Goal: Browse casually

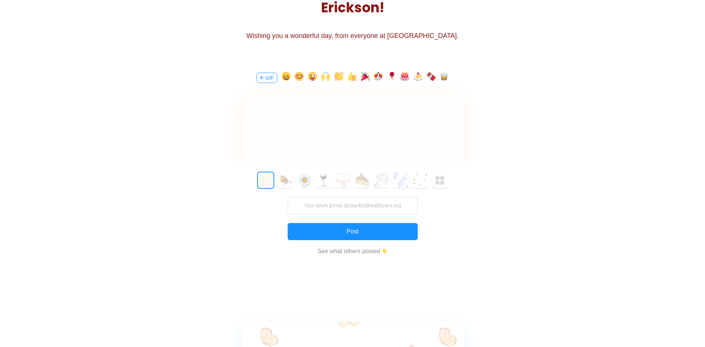
scroll to position [131, 0]
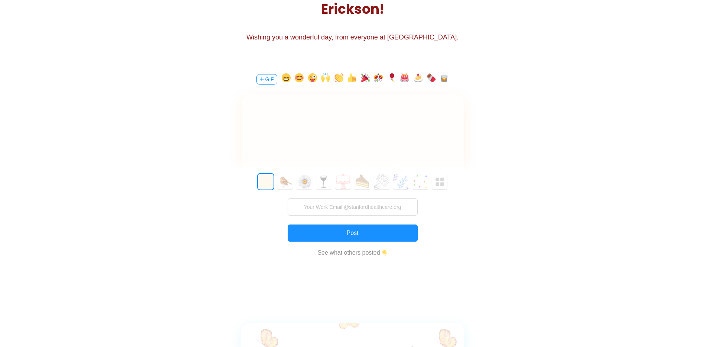
click at [365, 138] on div at bounding box center [353, 137] width 222 height 87
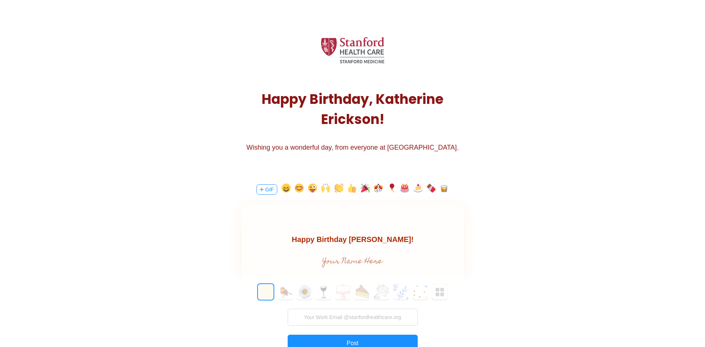
scroll to position [0, 0]
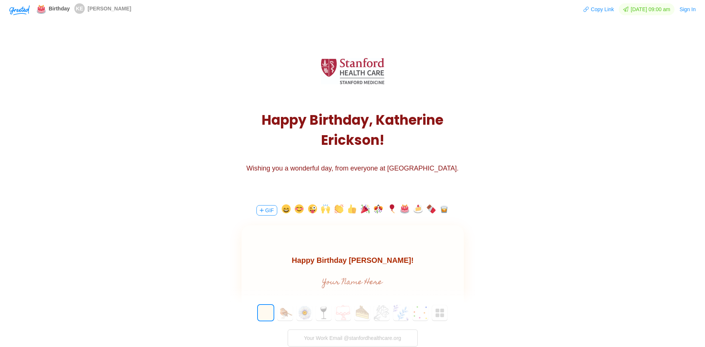
click at [358, 260] on body "Happy Birthday Katherine!" at bounding box center [352, 260] width 222 height 12
click at [408, 260] on body "Happy Birthday, Katherine!" at bounding box center [352, 260] width 222 height 12
click at [405, 206] on button "button" at bounding box center [404, 210] width 9 height 12
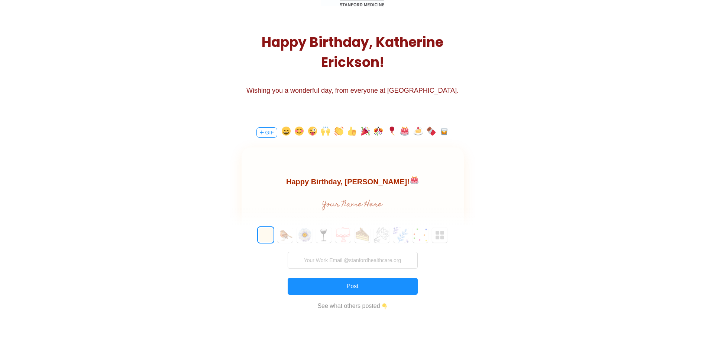
scroll to position [11, 0]
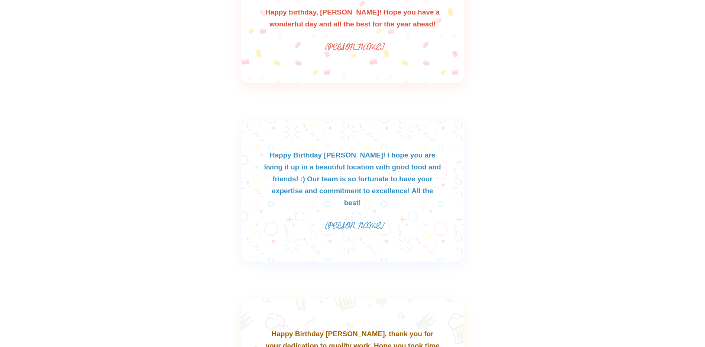
scroll to position [1062, 0]
